Goal: Task Accomplishment & Management: Complete application form

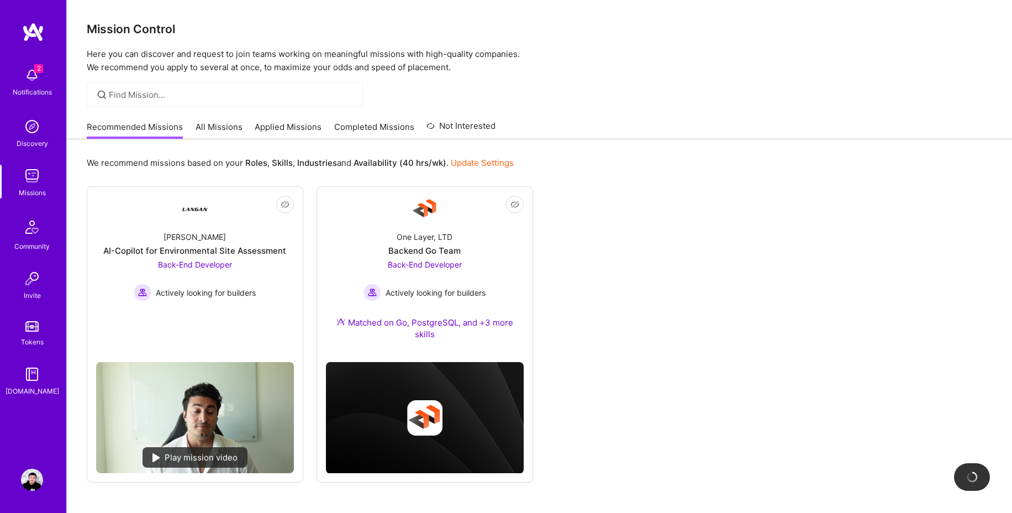
click at [599, 60] on p "Here you can discover and request to join teams working on meaningful missions …" at bounding box center [539, 60] width 905 height 27
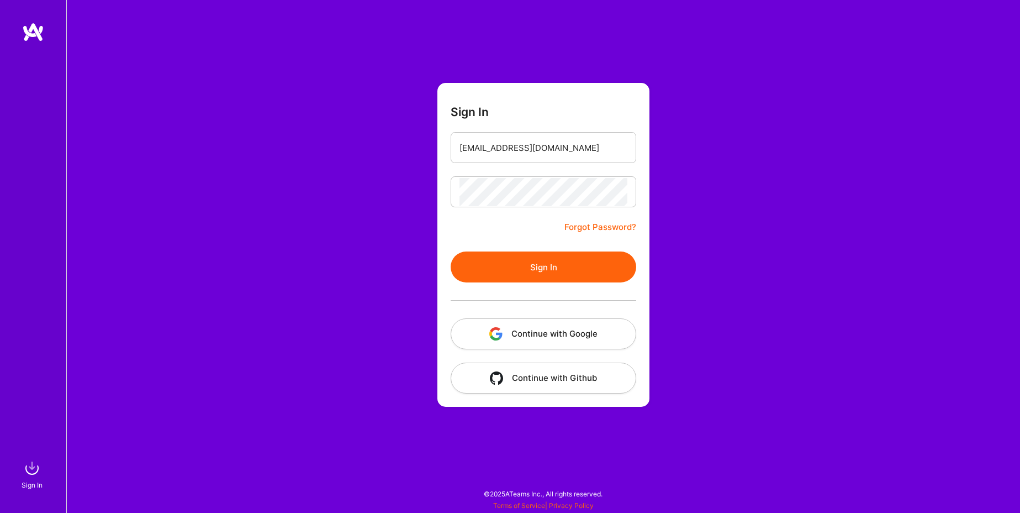
click at [544, 334] on button "Continue with Google" at bounding box center [544, 333] width 186 height 31
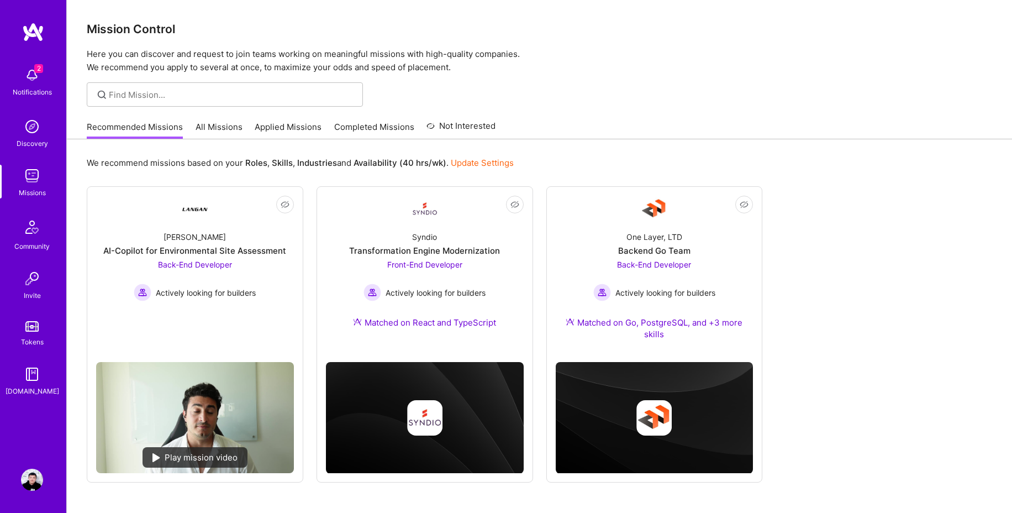
click at [724, 88] on div at bounding box center [539, 94] width 945 height 24
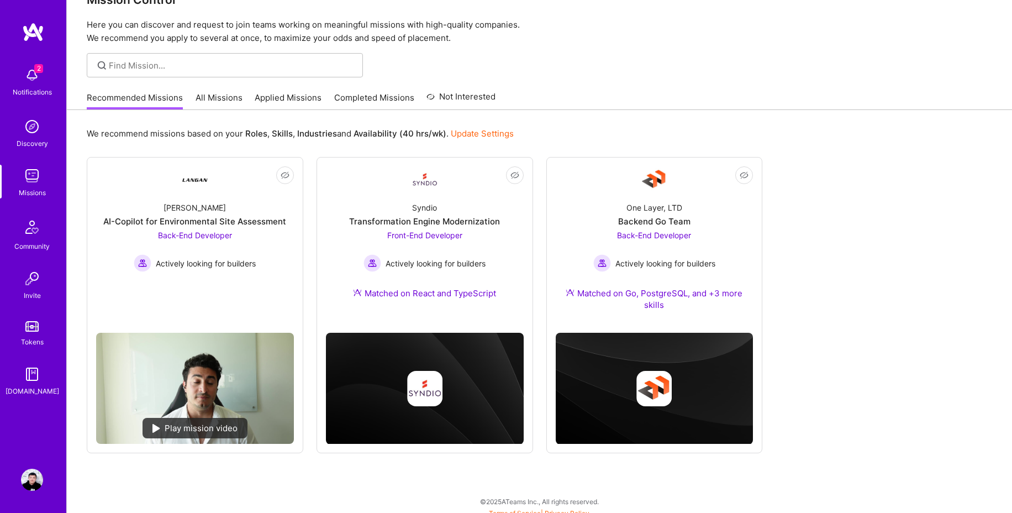
scroll to position [36, 0]
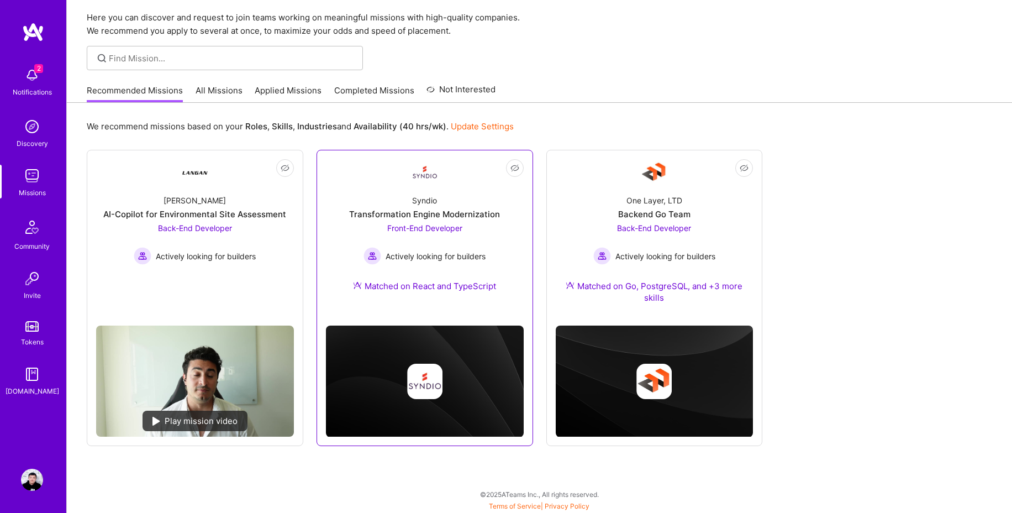
click at [447, 214] on div "Transformation Engine Modernization" at bounding box center [424, 214] width 151 height 12
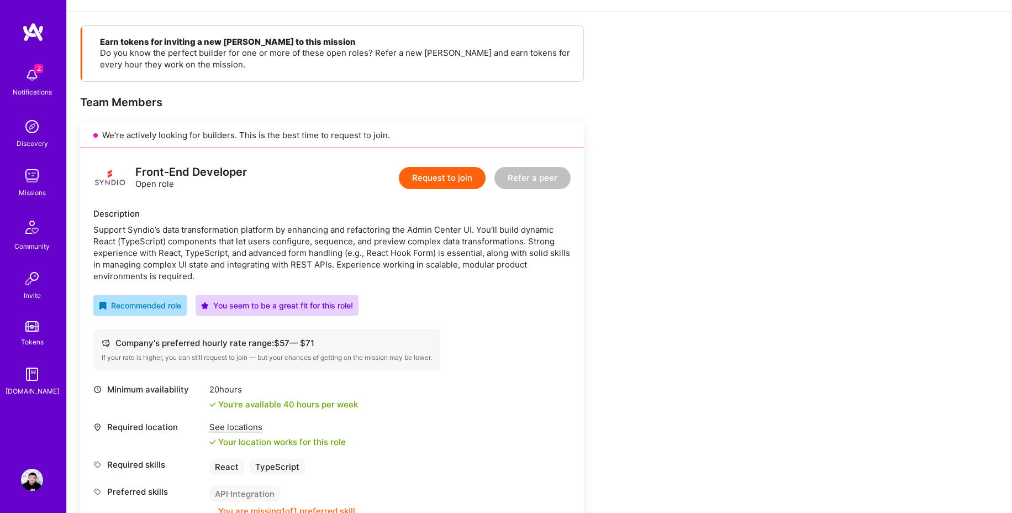
scroll to position [139, 0]
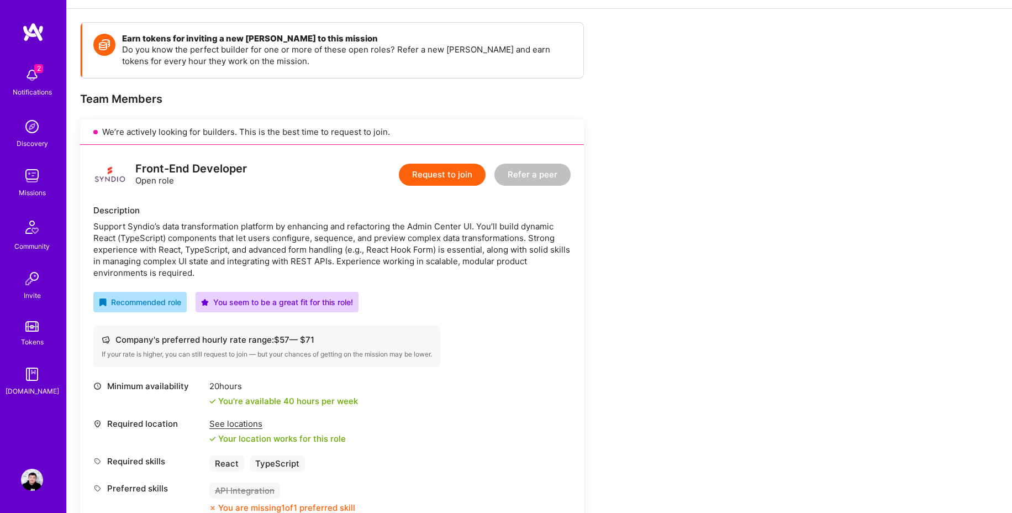
click at [425, 178] on button "Request to join" at bounding box center [442, 174] width 87 height 22
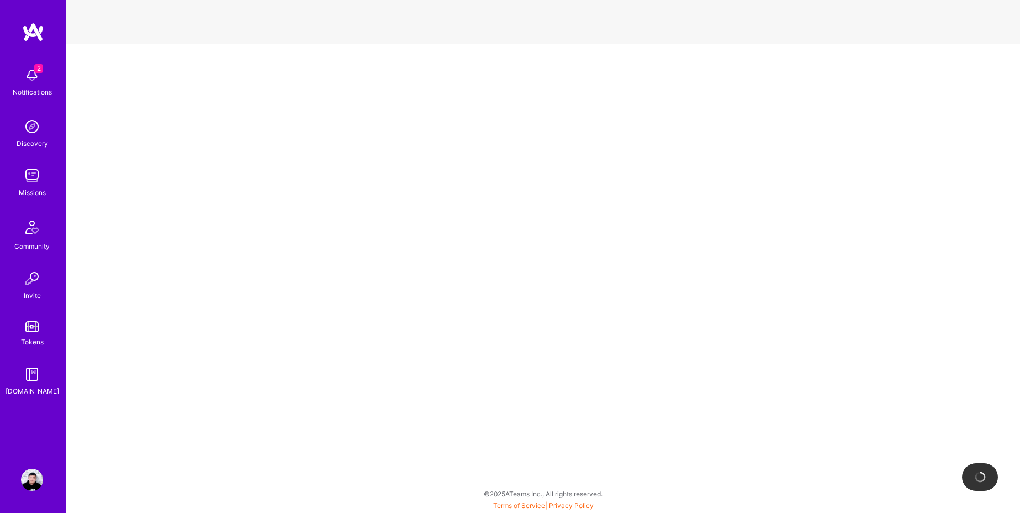
select select "RU"
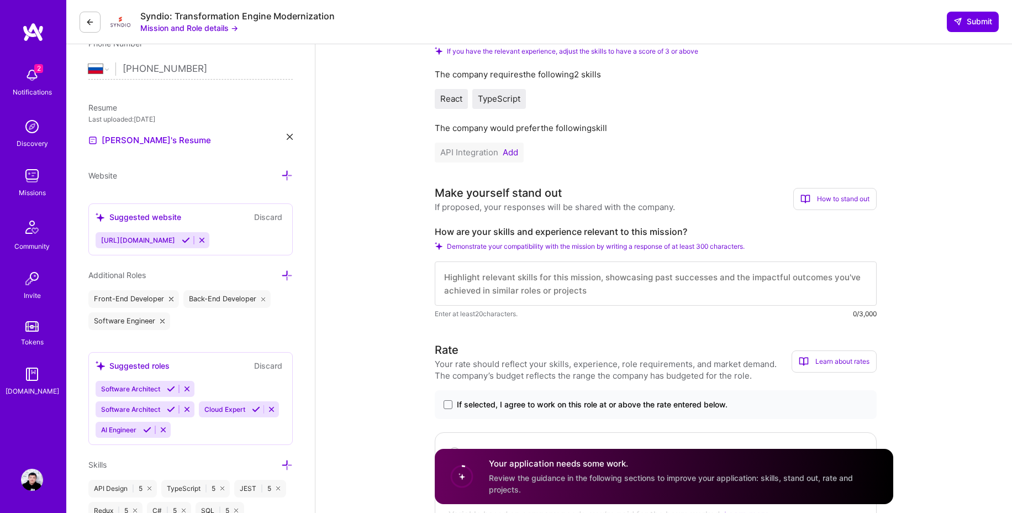
scroll to position [237, 0]
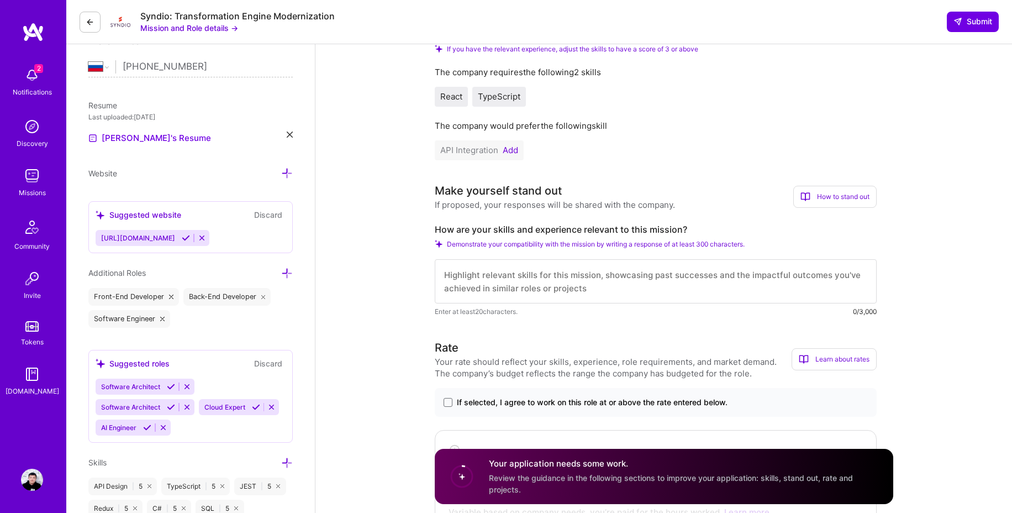
click at [537, 277] on textarea at bounding box center [656, 281] width 442 height 44
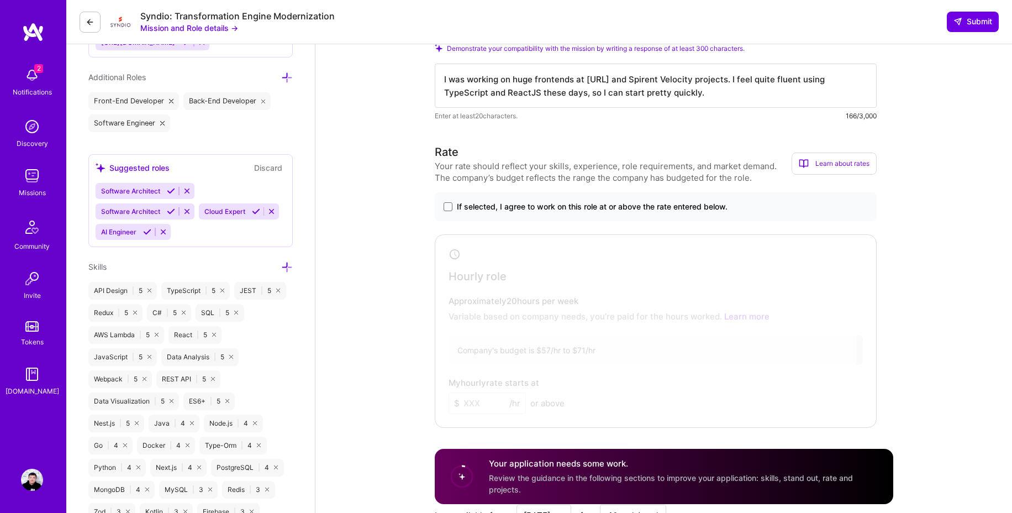
scroll to position [435, 0]
type textarea "I was working on huge frontends at [URL] and Spirent Velocity projects. I feel …"
click at [448, 207] on span at bounding box center [448, 204] width 9 height 9
click at [0, 0] on input "If selected, I agree to work on this role at or above the rate entered below." at bounding box center [0, 0] width 0 height 0
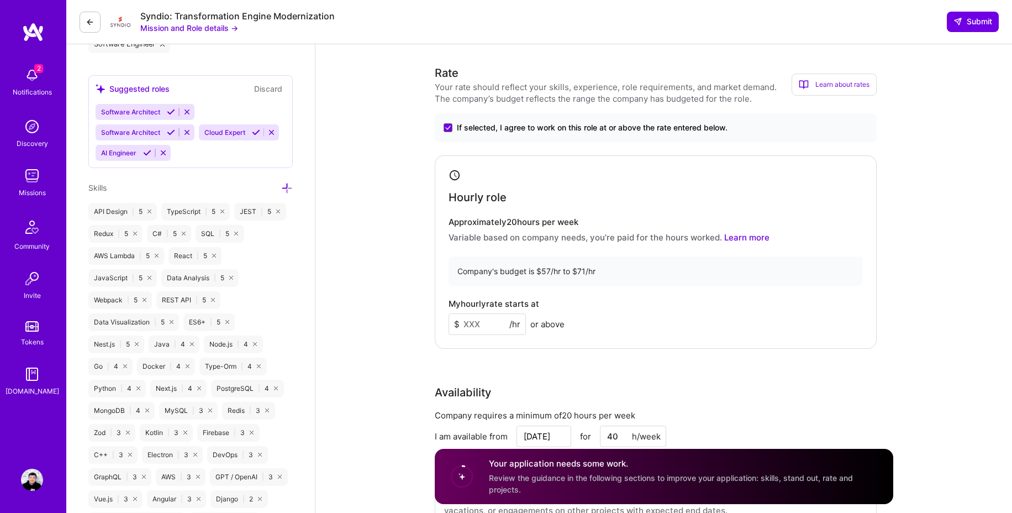
scroll to position [584, 0]
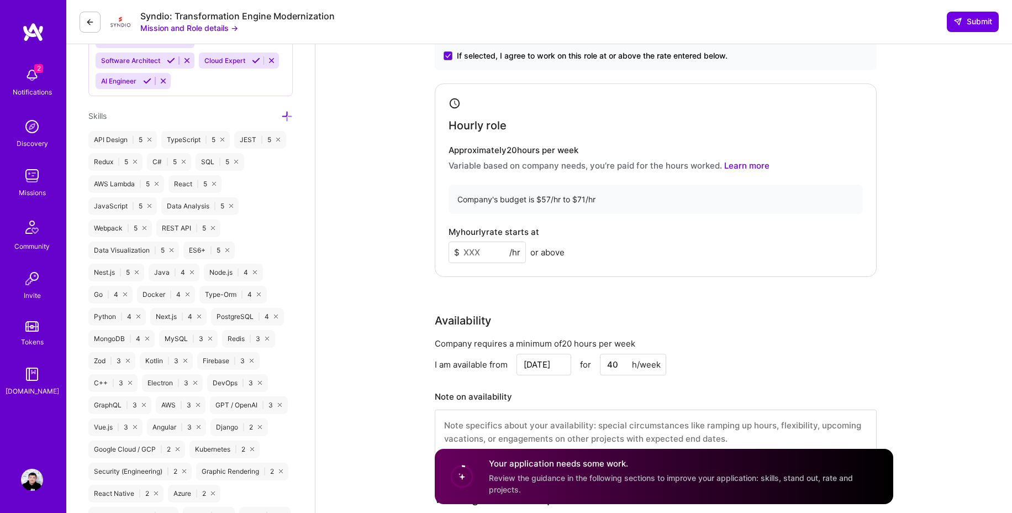
click at [490, 251] on input at bounding box center [486, 252] width 77 height 22
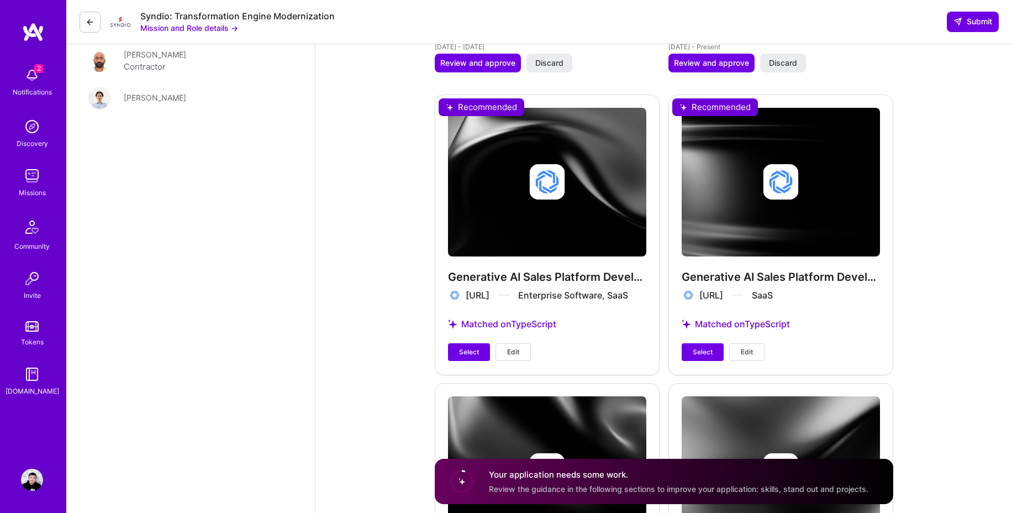
scroll to position [1466, 0]
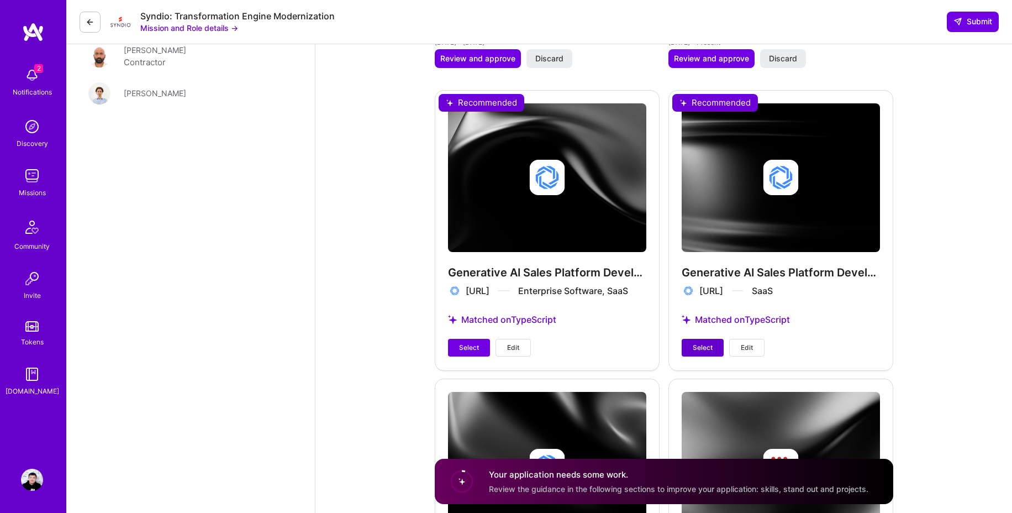
type input "50"
click at [696, 349] on span "Select" at bounding box center [703, 347] width 20 height 10
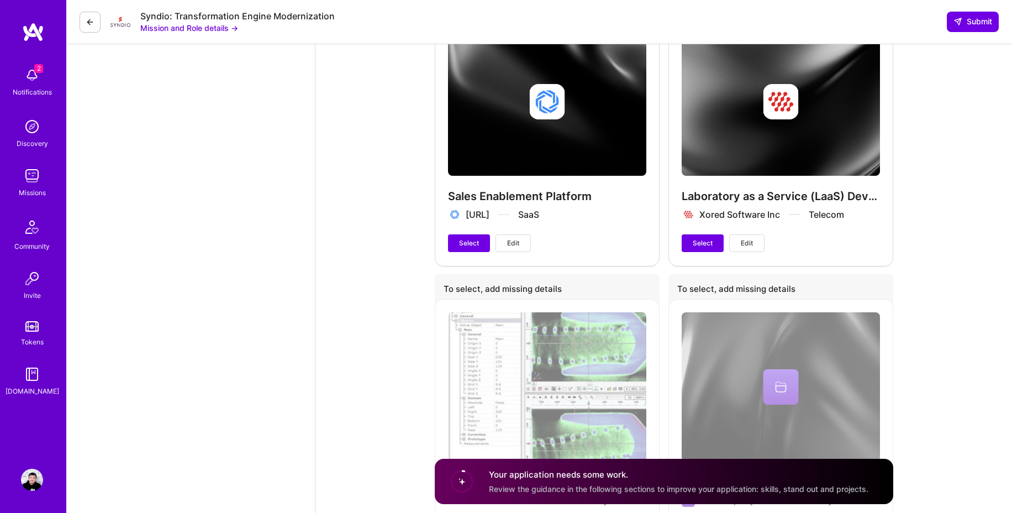
scroll to position [1833, 0]
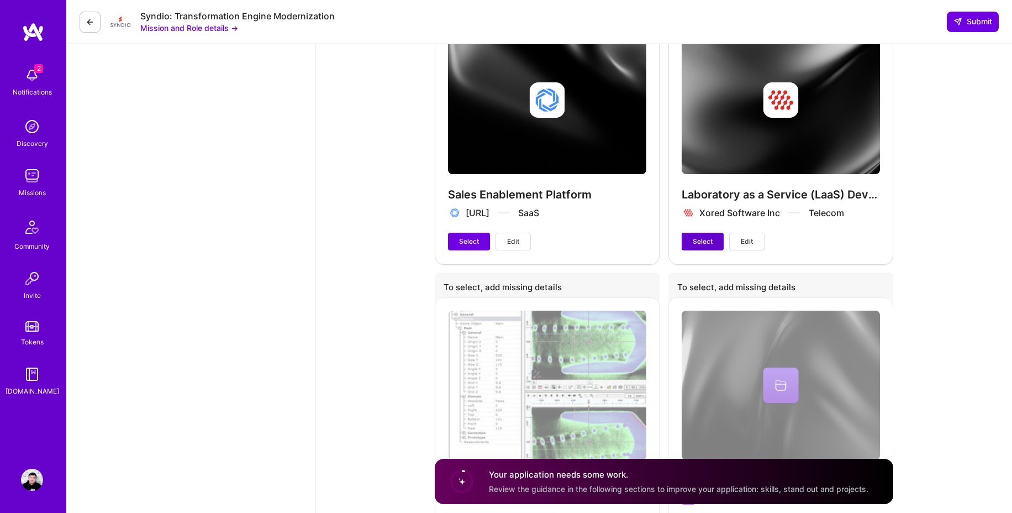
click at [711, 245] on span "Select" at bounding box center [703, 241] width 20 height 10
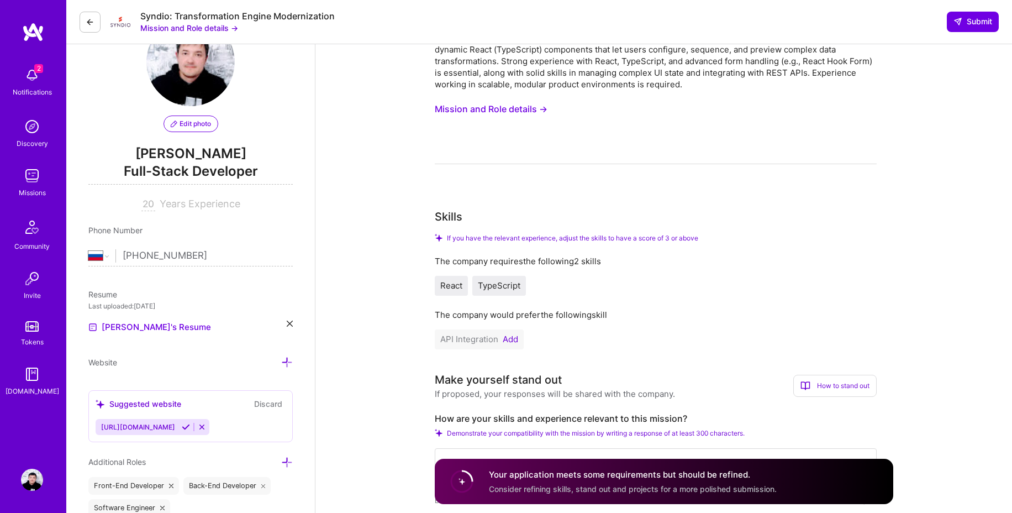
scroll to position [0, 0]
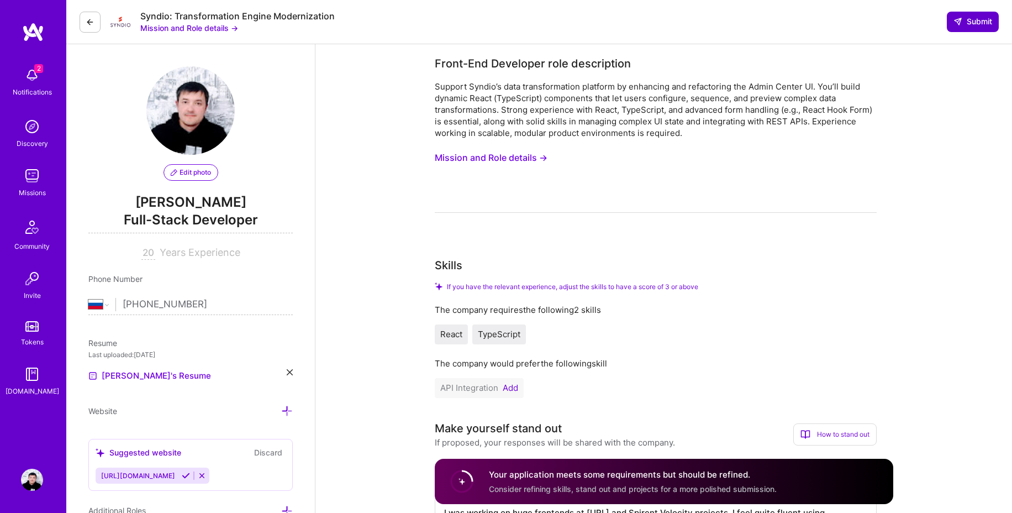
click at [974, 25] on span "Submit" at bounding box center [972, 21] width 39 height 11
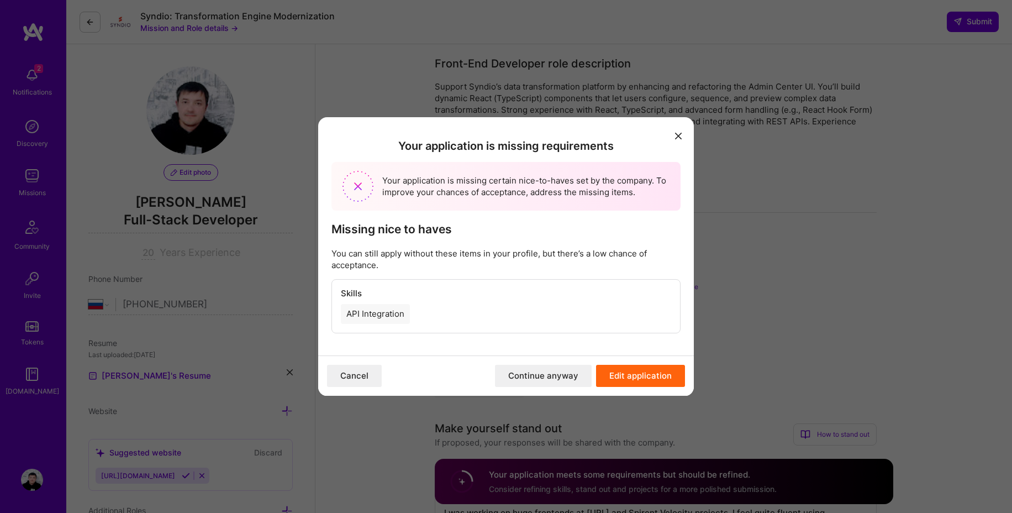
click at [635, 379] on button "Edit application" at bounding box center [640, 376] width 89 height 22
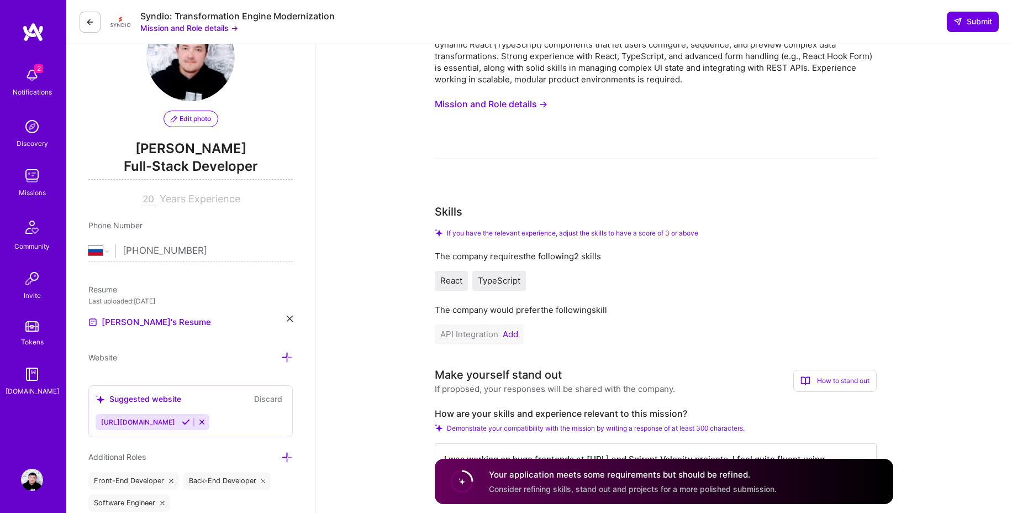
scroll to position [64, 0]
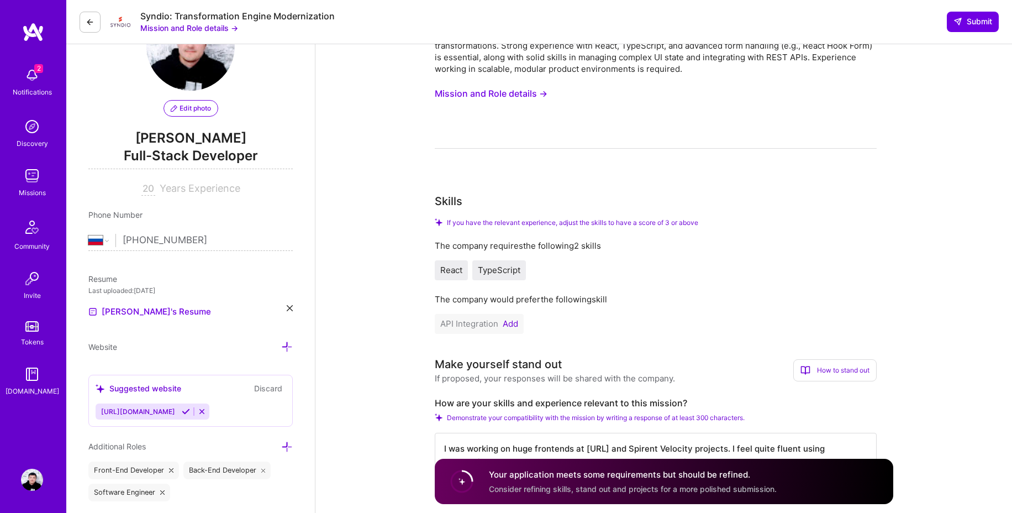
click at [512, 323] on button "Add" at bounding box center [510, 323] width 15 height 9
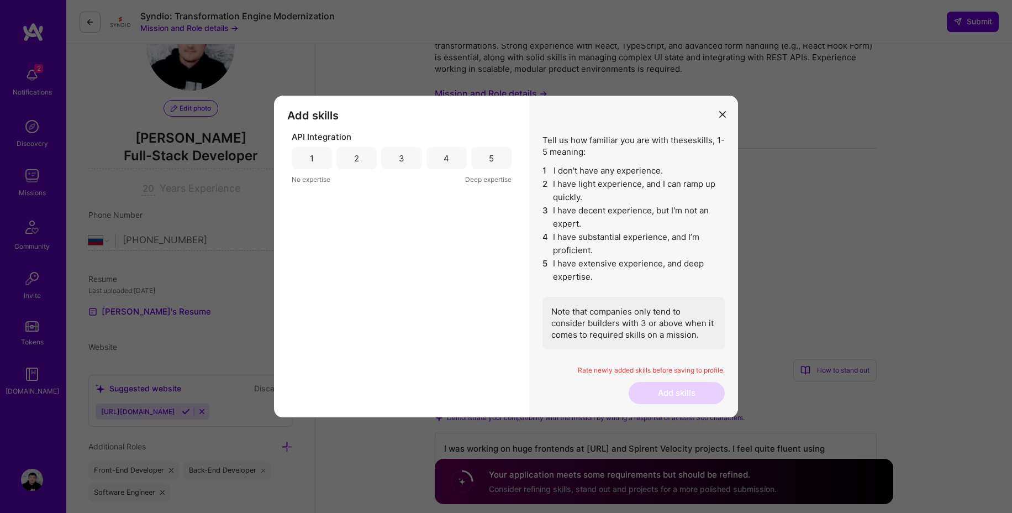
click at [492, 162] on div "5" at bounding box center [491, 158] width 5 height 12
click at [688, 400] on button "Add skills" at bounding box center [677, 393] width 96 height 22
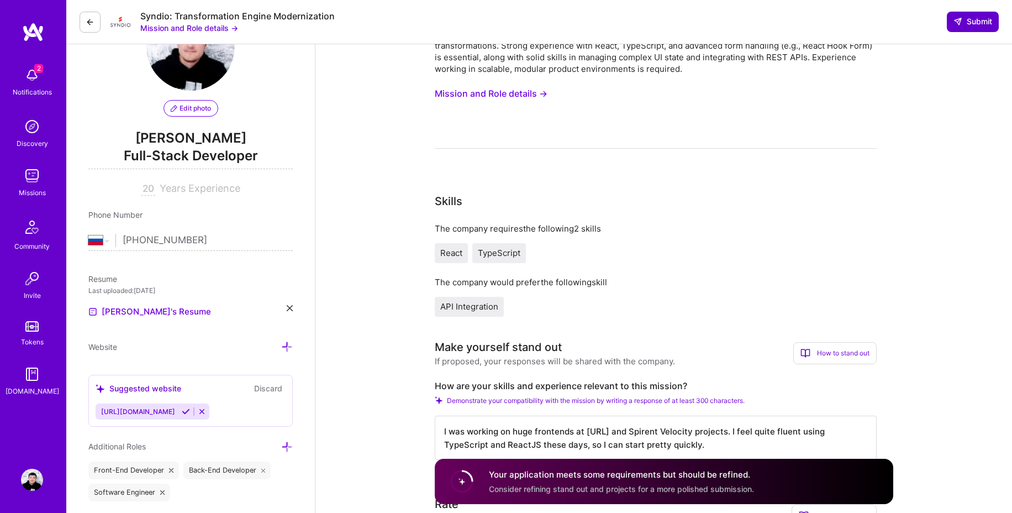
click at [978, 27] on span "Submit" at bounding box center [972, 21] width 39 height 11
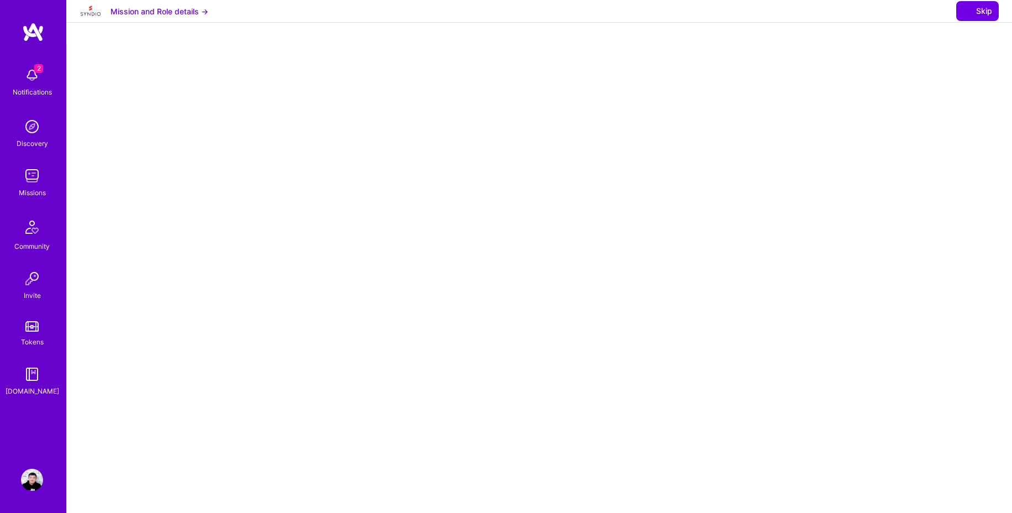
select select "RU"
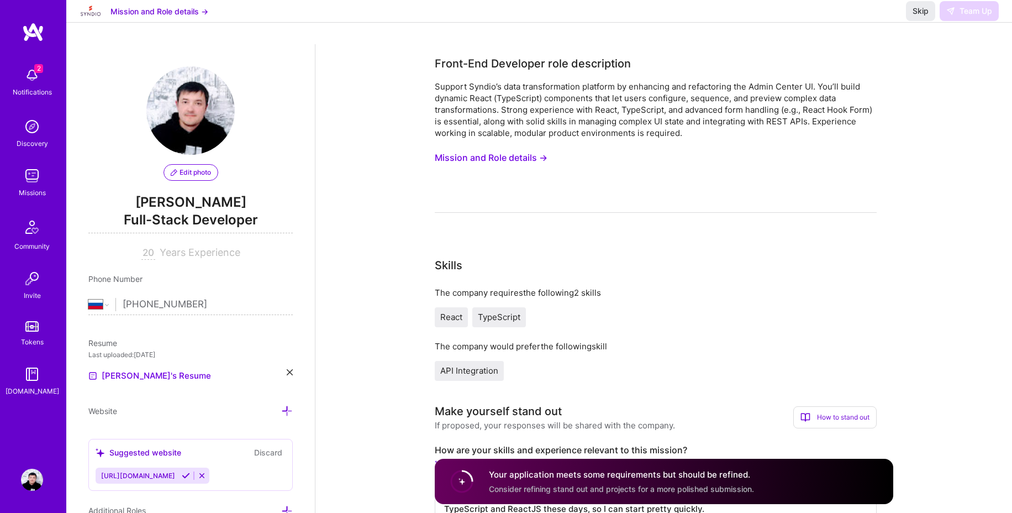
click at [34, 424] on div "2 Notifications Discovery Missions Community Invite Tokens [DOMAIN_NAME]" at bounding box center [33, 237] width 66 height 431
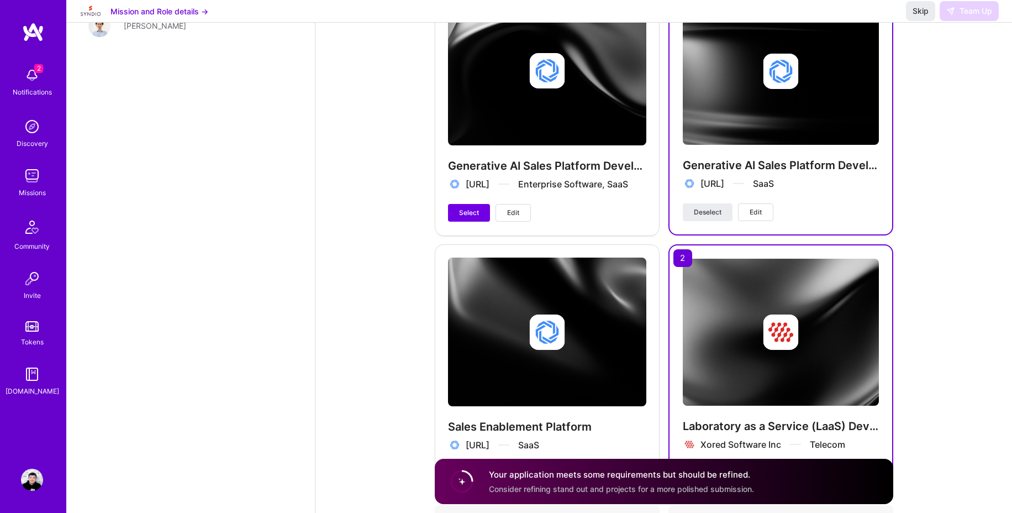
scroll to position [1560, 0]
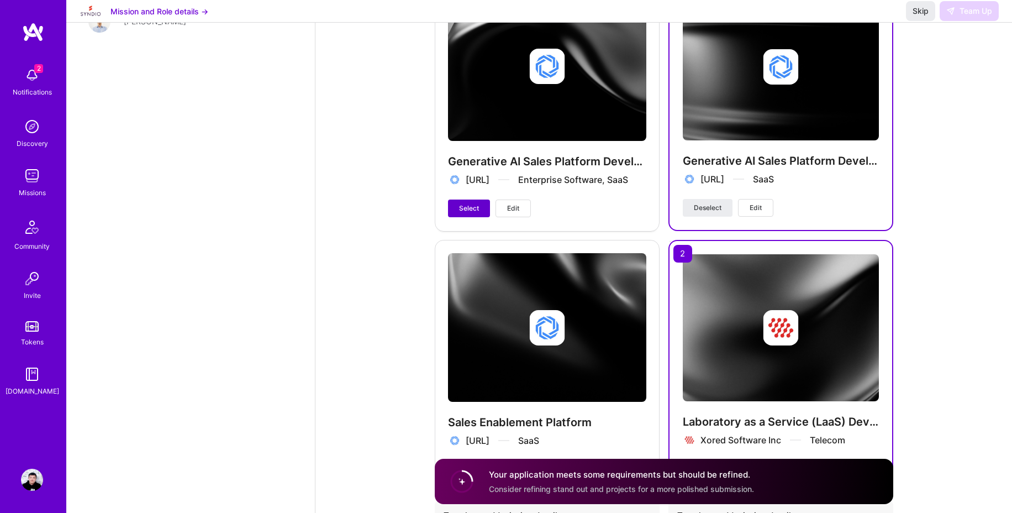
click at [456, 207] on button "Select" at bounding box center [469, 208] width 42 height 18
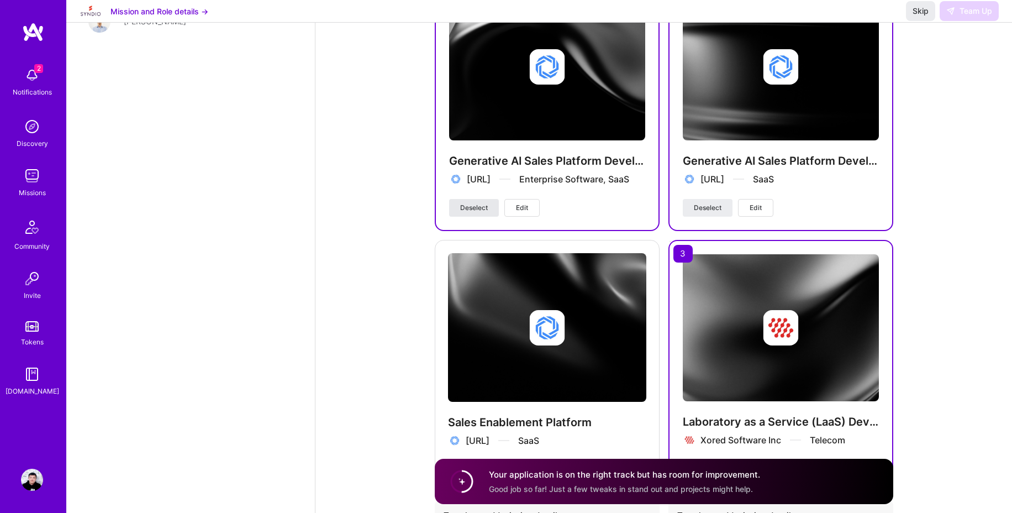
click at [481, 211] on span "Deselect" at bounding box center [474, 208] width 28 height 10
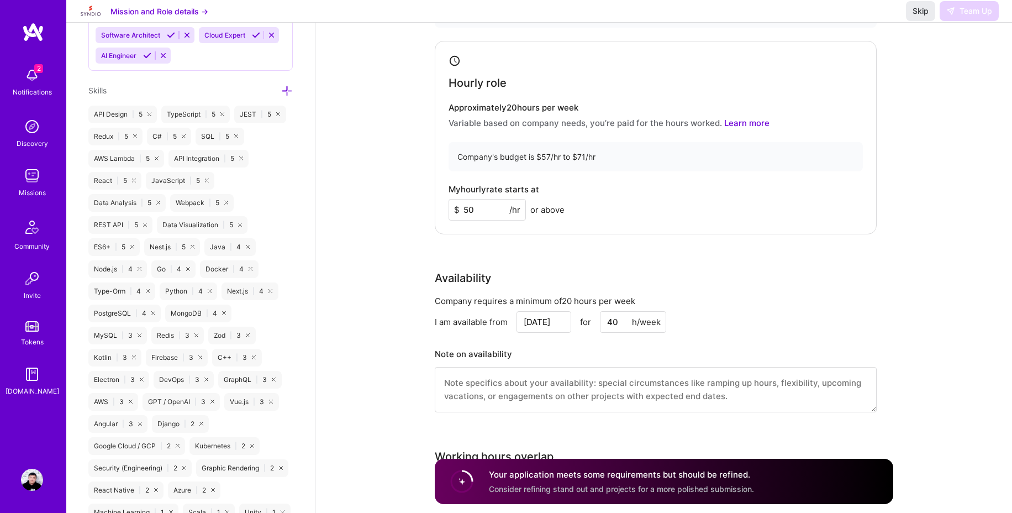
scroll to position [617, 0]
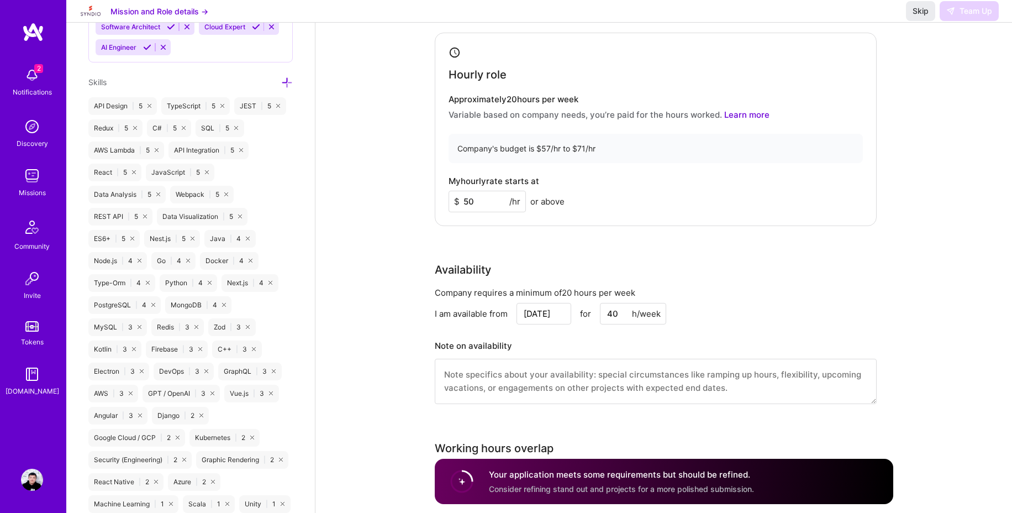
click at [548, 311] on input "[DATE]" at bounding box center [543, 314] width 55 height 22
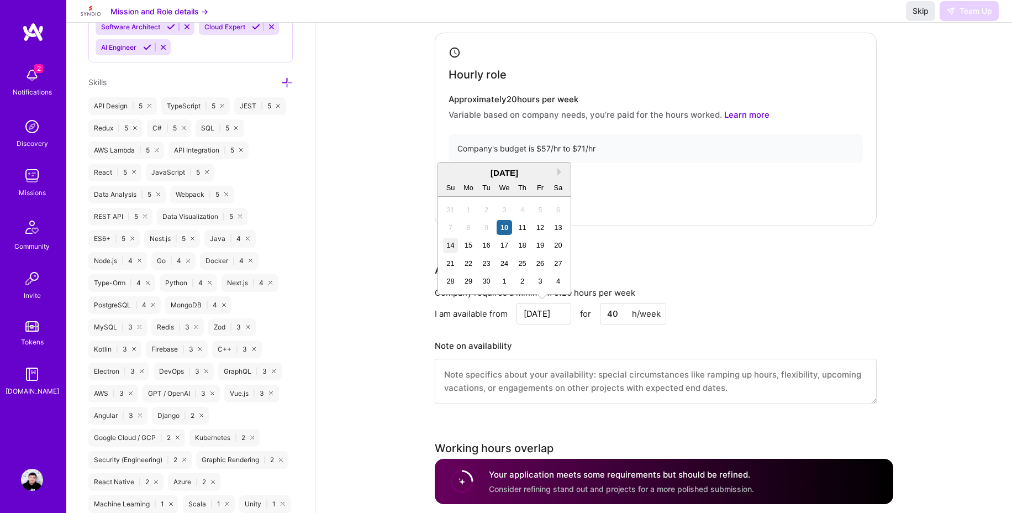
click at [452, 246] on div "14" at bounding box center [450, 244] width 15 height 15
type input "[DATE]"
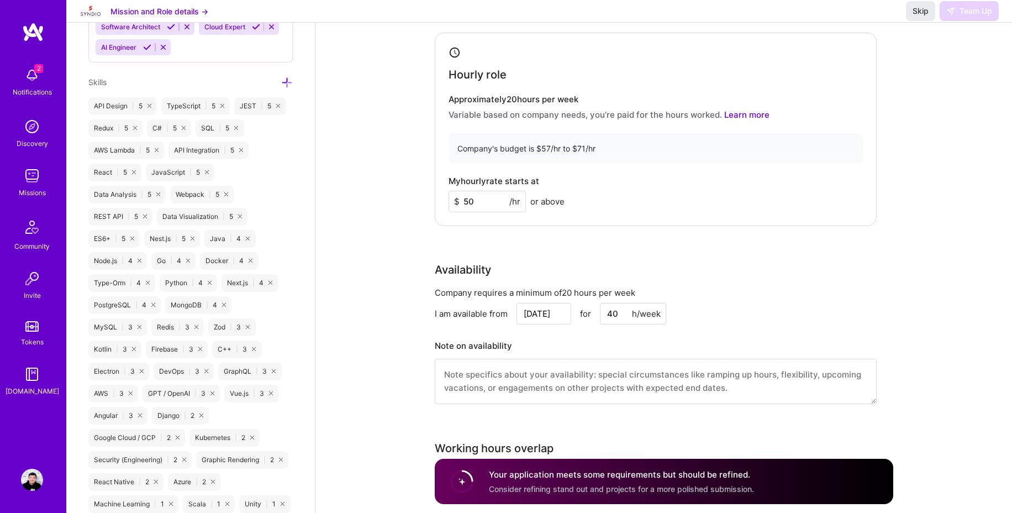
click at [868, 284] on div "Availability Company requires a minimum of 20 hours per week I am available fro…" at bounding box center [656, 339] width 442 height 156
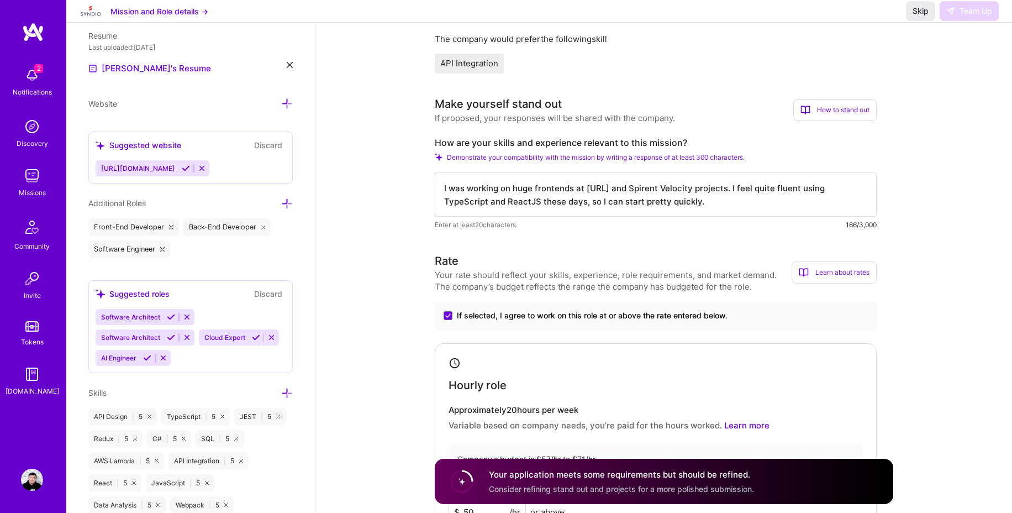
scroll to position [0, 0]
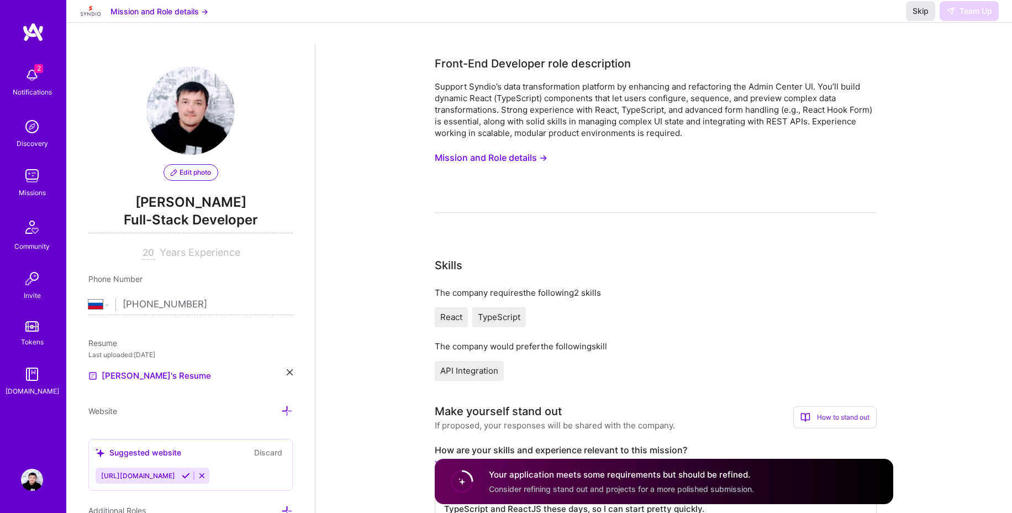
click at [925, 17] on span "Skip" at bounding box center [920, 11] width 16 height 11
click at [517, 157] on button "Mission and Role details →" at bounding box center [491, 157] width 113 height 20
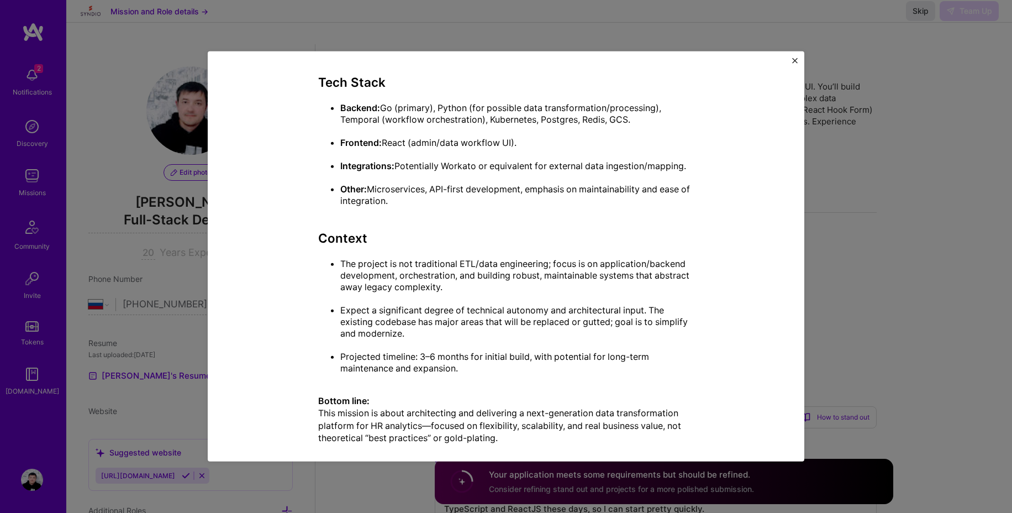
scroll to position [920, 0]
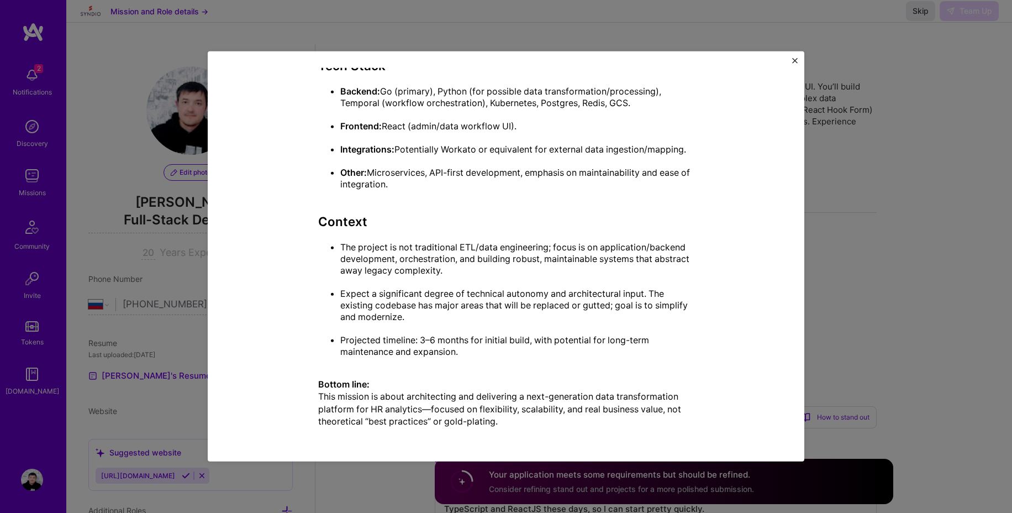
click at [796, 62] on img "Close" at bounding box center [795, 61] width 6 height 6
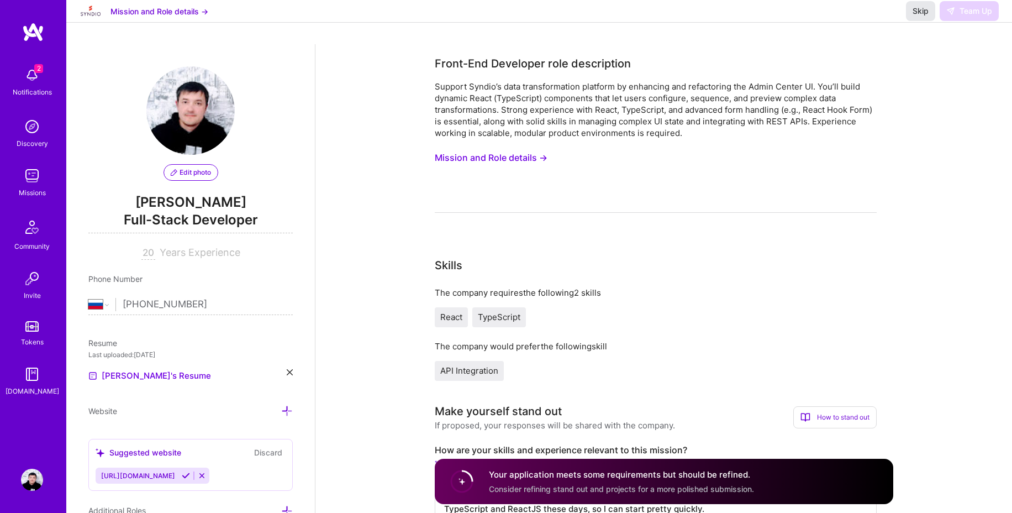
click at [923, 21] on button "Skip" at bounding box center [920, 11] width 29 height 20
click at [580, 481] on div "Your application meets some requirements but should be refined. Consider refini…" at bounding box center [621, 480] width 265 height 25
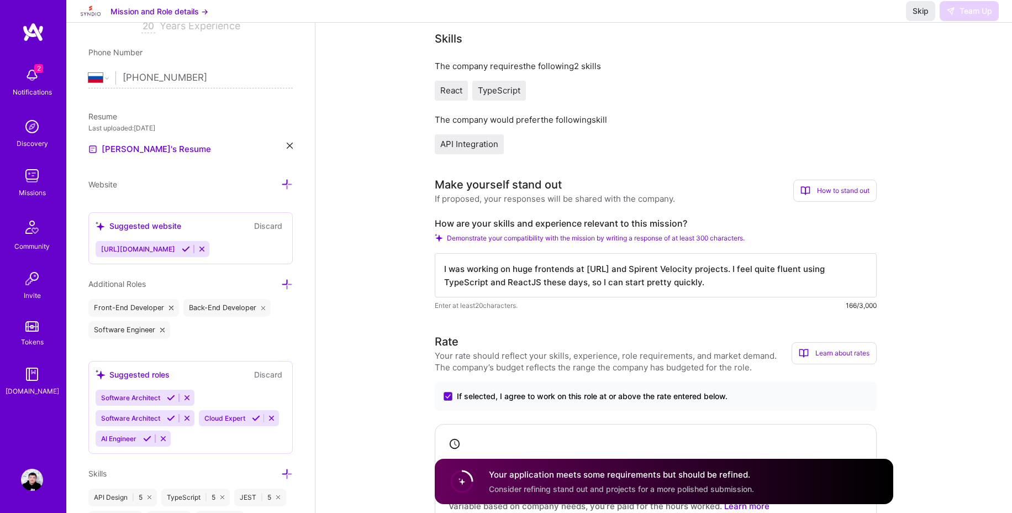
scroll to position [234, 0]
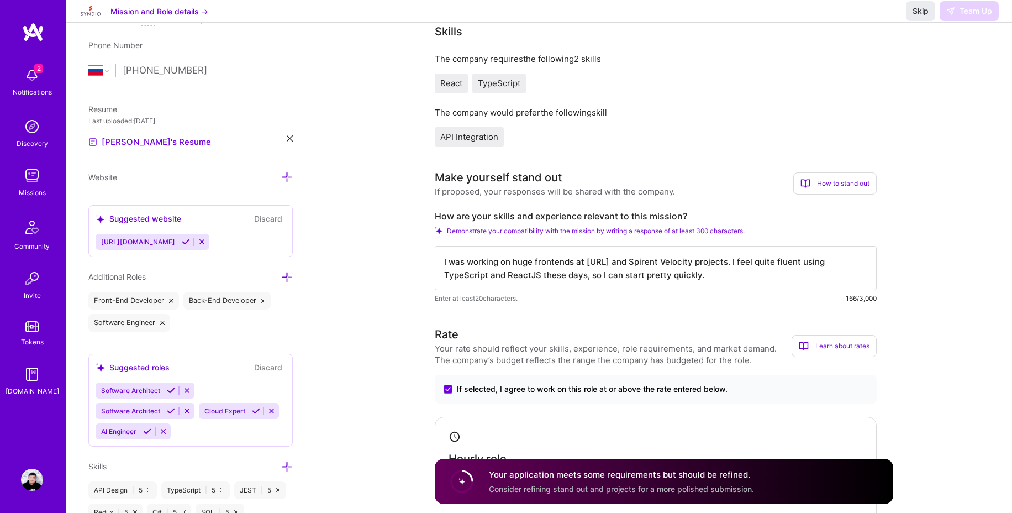
click at [827, 178] on div "How to stand out" at bounding box center [834, 183] width 83 height 22
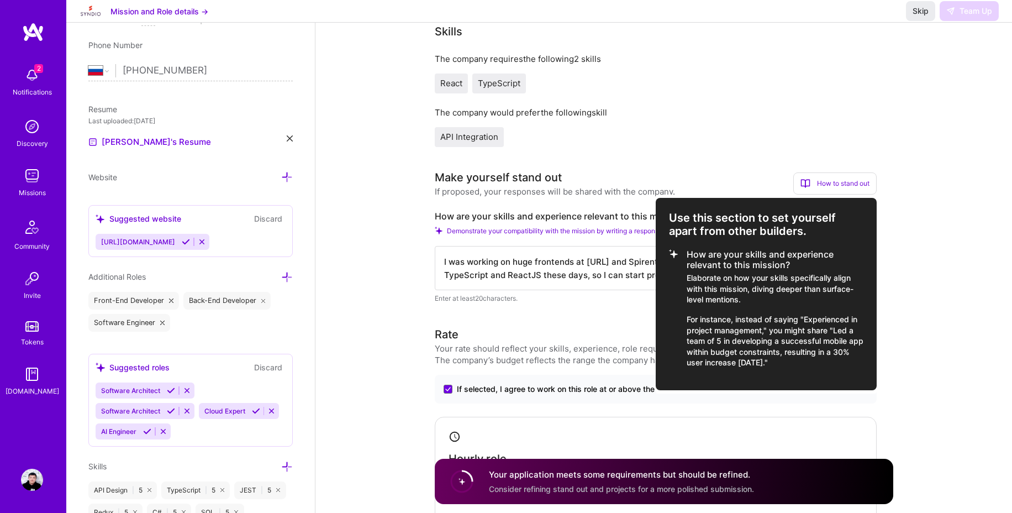
click at [943, 235] on div at bounding box center [506, 256] width 1012 height 513
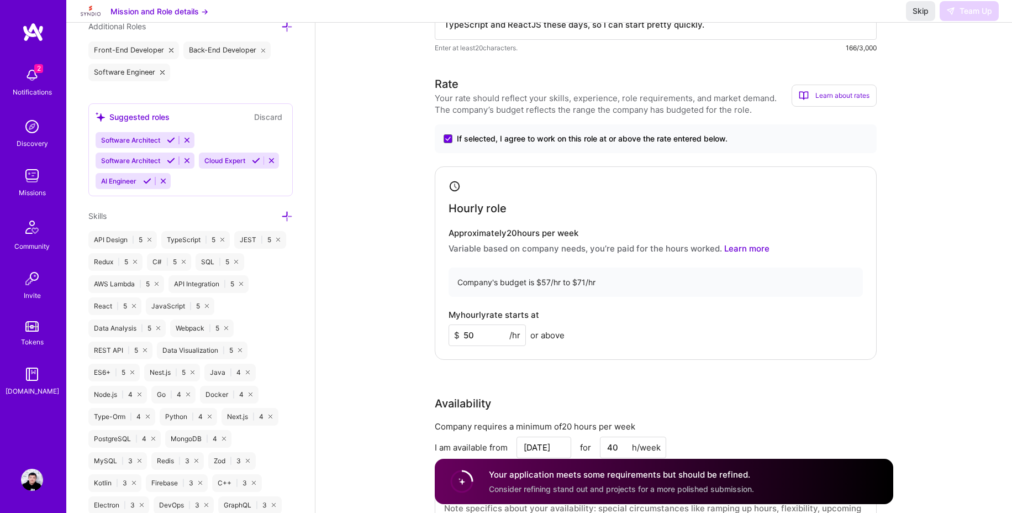
scroll to position [453, 0]
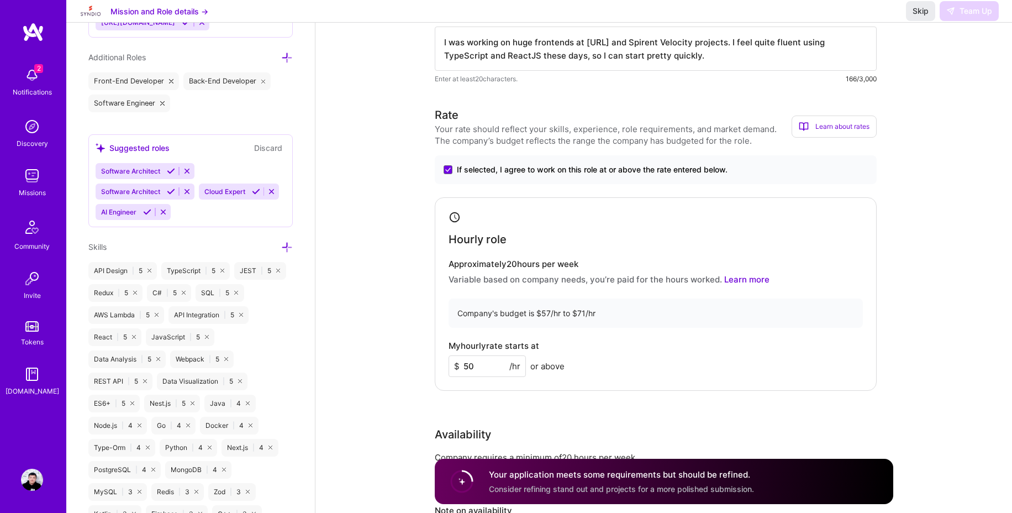
click at [41, 481] on img at bounding box center [32, 479] width 22 height 22
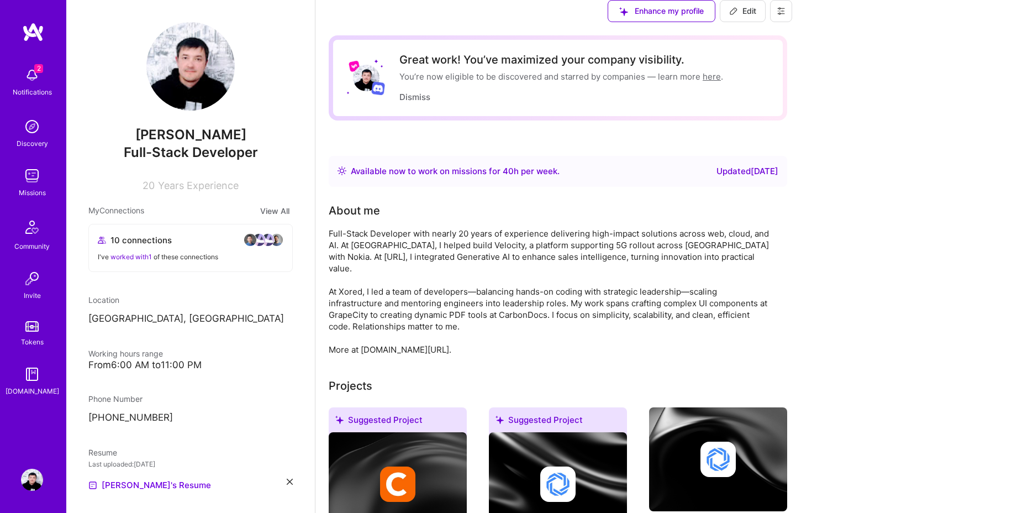
click at [36, 181] on img at bounding box center [32, 176] width 22 height 22
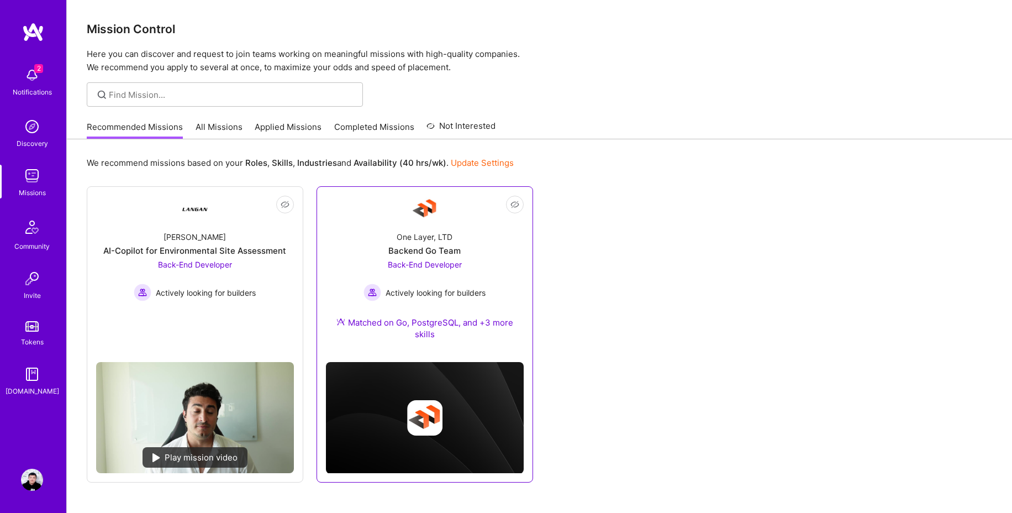
click at [444, 288] on span "Actively looking for builders" at bounding box center [436, 293] width 100 height 12
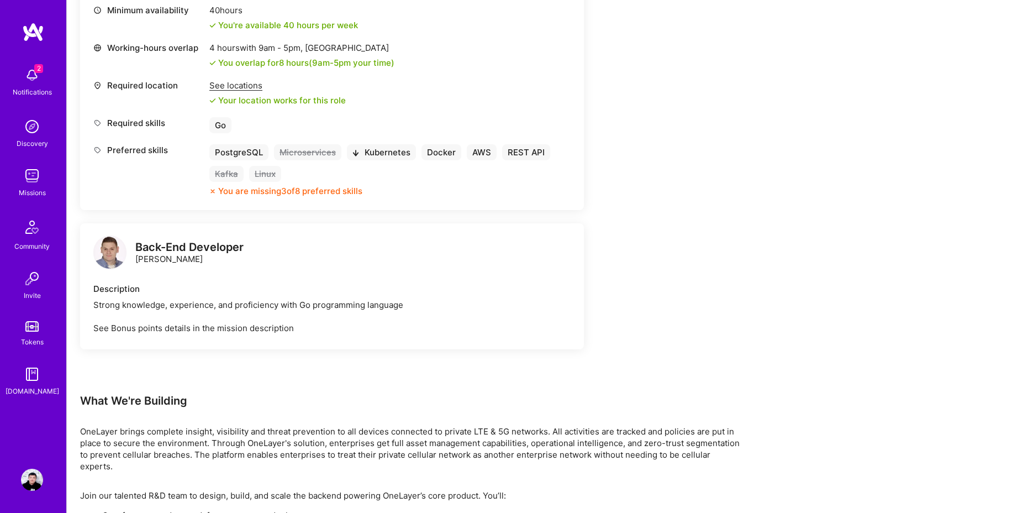
scroll to position [573, 0]
click at [259, 326] on div "Strong knowledge, experience, and proficiency with Go programming language See …" at bounding box center [331, 314] width 477 height 35
click at [749, 280] on div "Earn tokens for inviting a new [PERSON_NAME] to this mission Do you know the pe…" at bounding box center [539, 269] width 945 height 1389
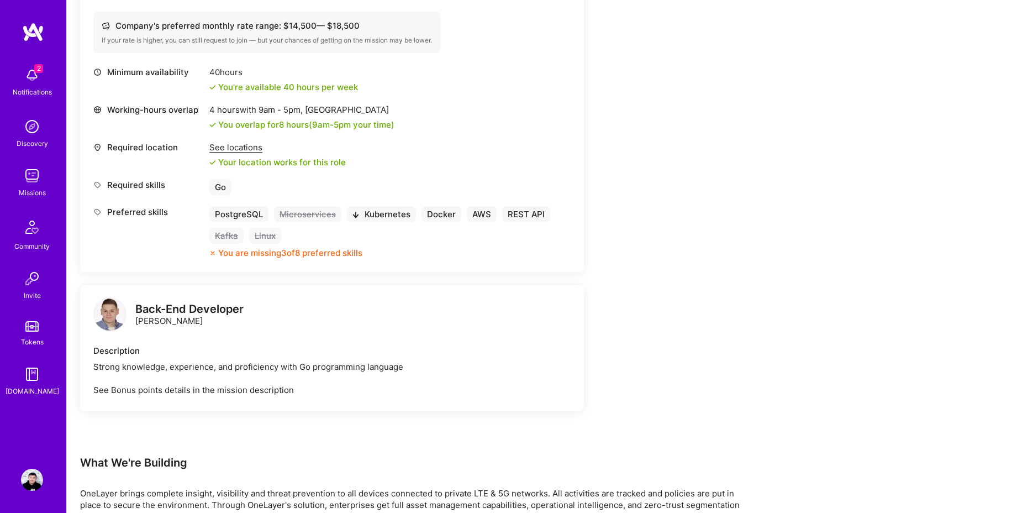
scroll to position [0, 0]
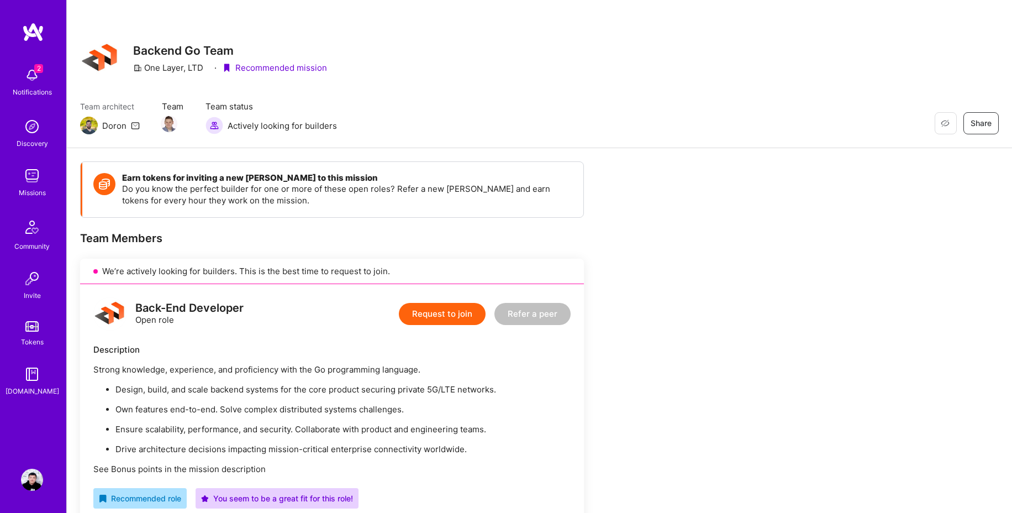
click at [34, 180] on img at bounding box center [32, 176] width 22 height 22
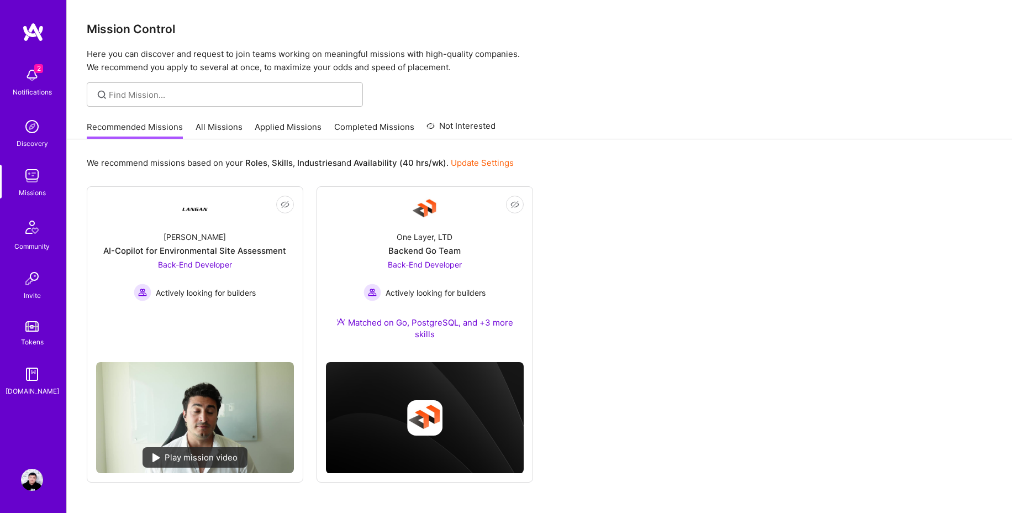
click at [684, 83] on div at bounding box center [539, 94] width 945 height 24
